Goal: Information Seeking & Learning: Learn about a topic

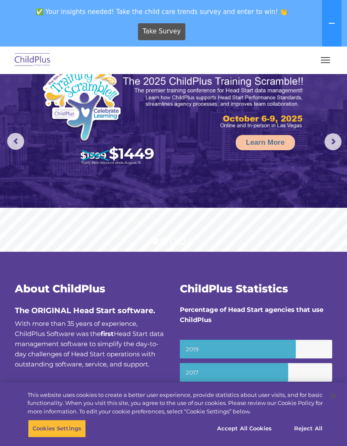
click at [324, 65] on button "button" at bounding box center [325, 60] width 18 height 14
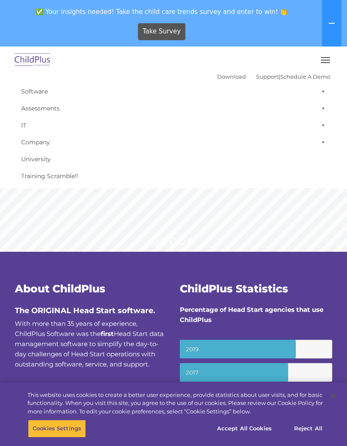
click at [27, 94] on link "Software" at bounding box center [173, 91] width 313 height 17
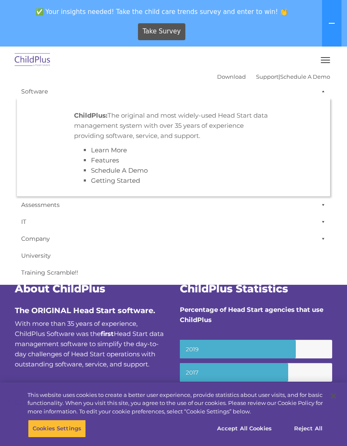
click at [10, 70] on div "Download Support | Schedule A Demo  MENU MENU Software ChildPlus: The original…" at bounding box center [173, 165] width 330 height 231
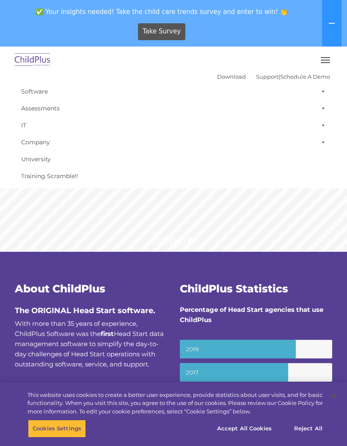
click at [318, 18] on span "✅ Your insights needed! Take the child care trends survey and enter to win! 👏" at bounding box center [161, 11] width 317 height 17
click at [326, 22] on button at bounding box center [331, 23] width 19 height 47
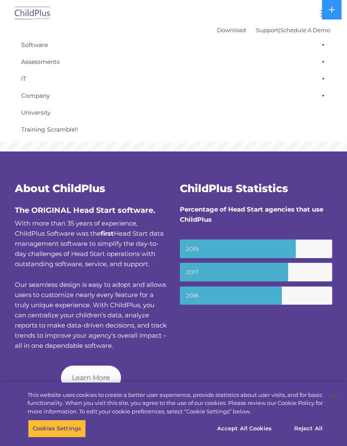
scroll to position [53, 0]
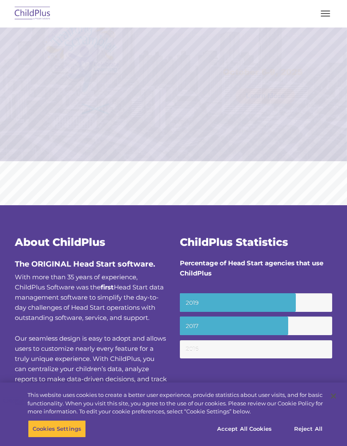
scroll to position [54, 0]
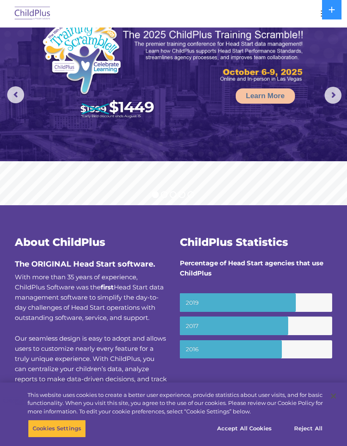
click at [328, 7] on button at bounding box center [331, 9] width 19 height 19
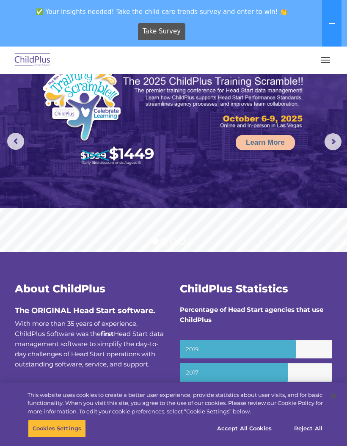
click at [327, 60] on span "button" at bounding box center [325, 60] width 9 height 1
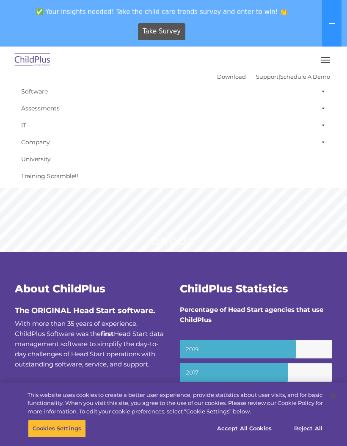
click at [324, 88] on span at bounding box center [321, 91] width 8 height 17
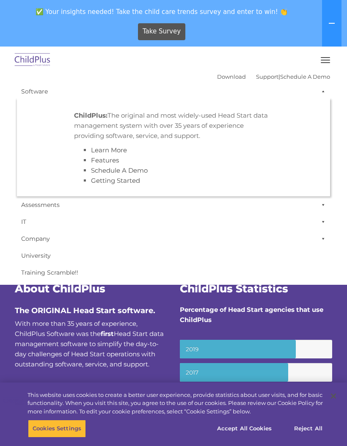
click at [238, 259] on link "University" at bounding box center [173, 255] width 313 height 17
click at [319, 61] on button "button" at bounding box center [325, 60] width 18 height 14
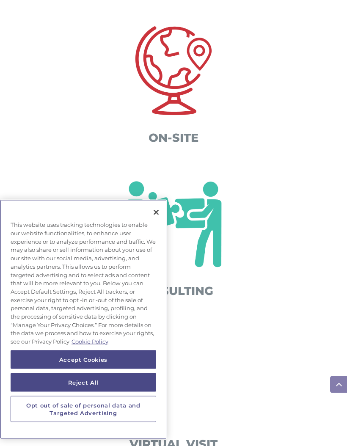
scroll to position [366, 0]
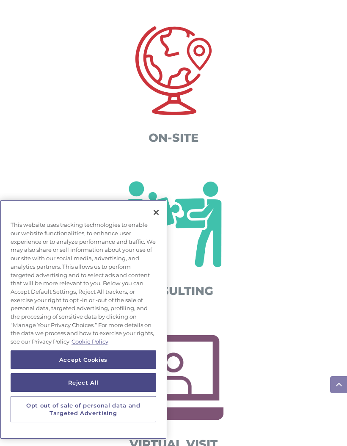
click at [154, 222] on button "Close" at bounding box center [156, 212] width 19 height 19
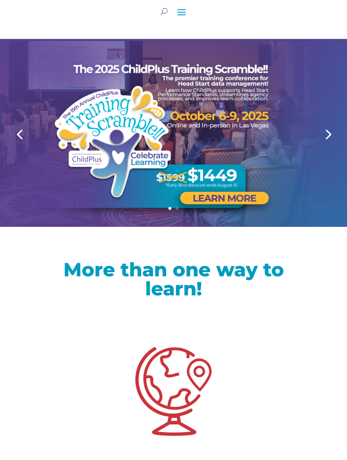
scroll to position [0, 0]
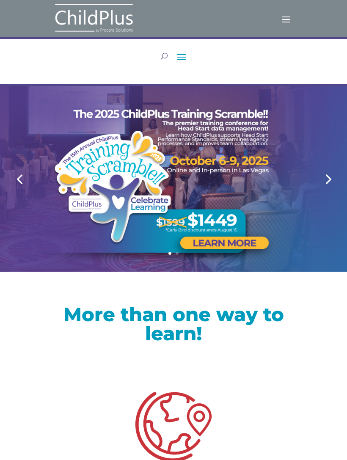
click at [176, 58] on span at bounding box center [182, 57] width 14 height 14
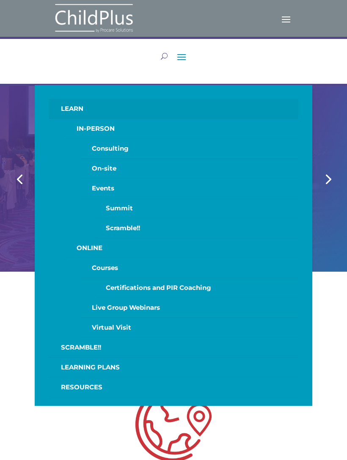
click at [280, 19] on span at bounding box center [286, 19] width 14 height 14
